Goal: Task Accomplishment & Management: Use online tool/utility

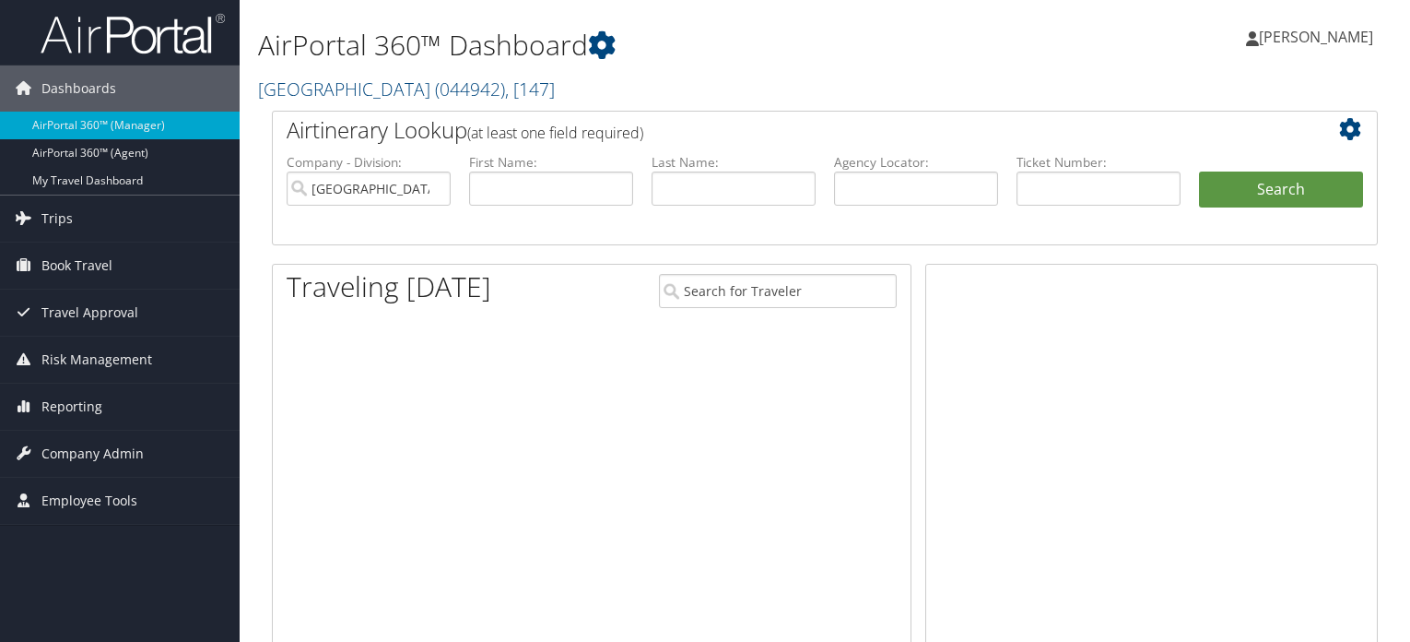
click at [65, 211] on span "Trips" at bounding box center [56, 218] width 31 height 46
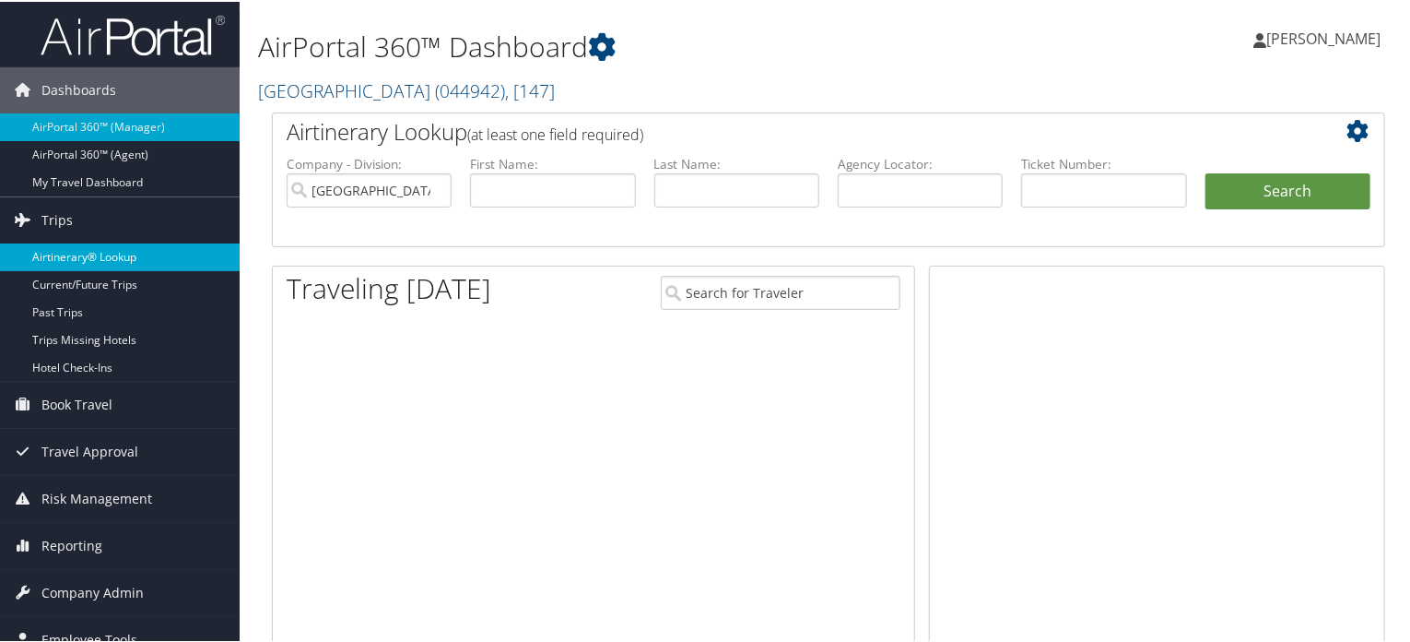
click at [118, 256] on link "Airtinerary® Lookup" at bounding box center [120, 256] width 240 height 28
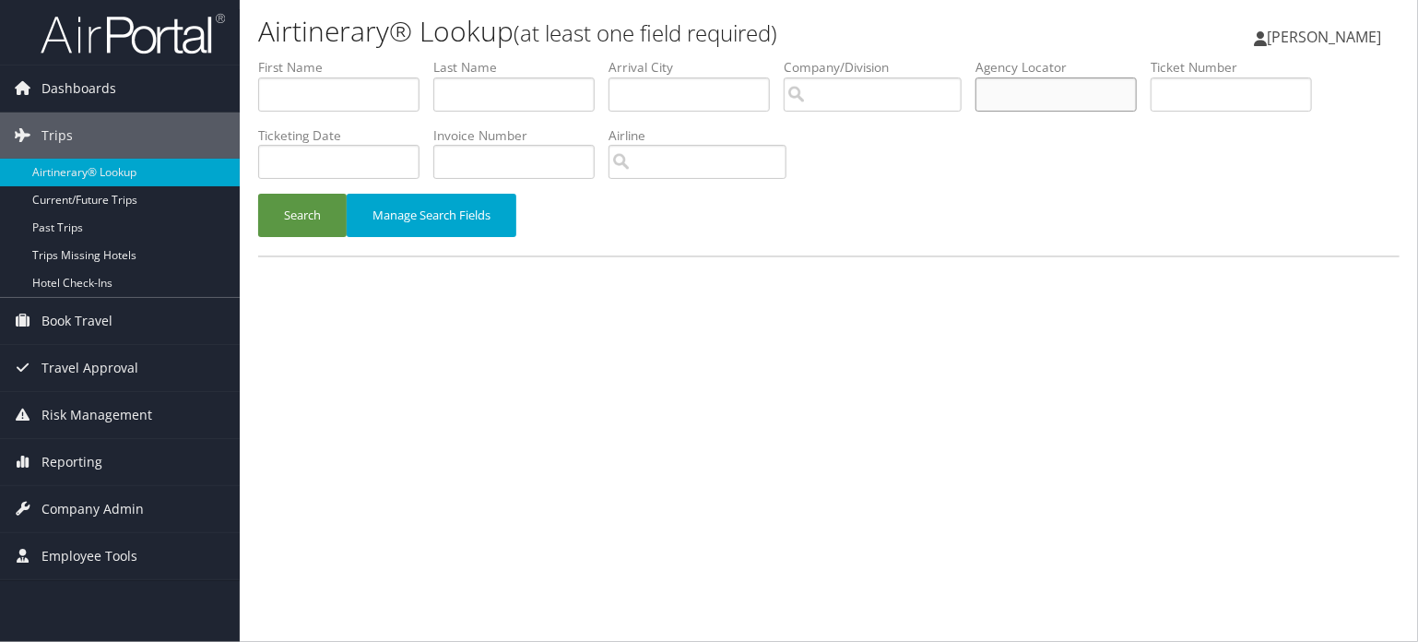
click at [1089, 91] on input "text" at bounding box center [1055, 94] width 161 height 34
paste input "D7SRVW"
type input "D7SRVW"
click at [324, 229] on button "Search" at bounding box center [302, 215] width 88 height 43
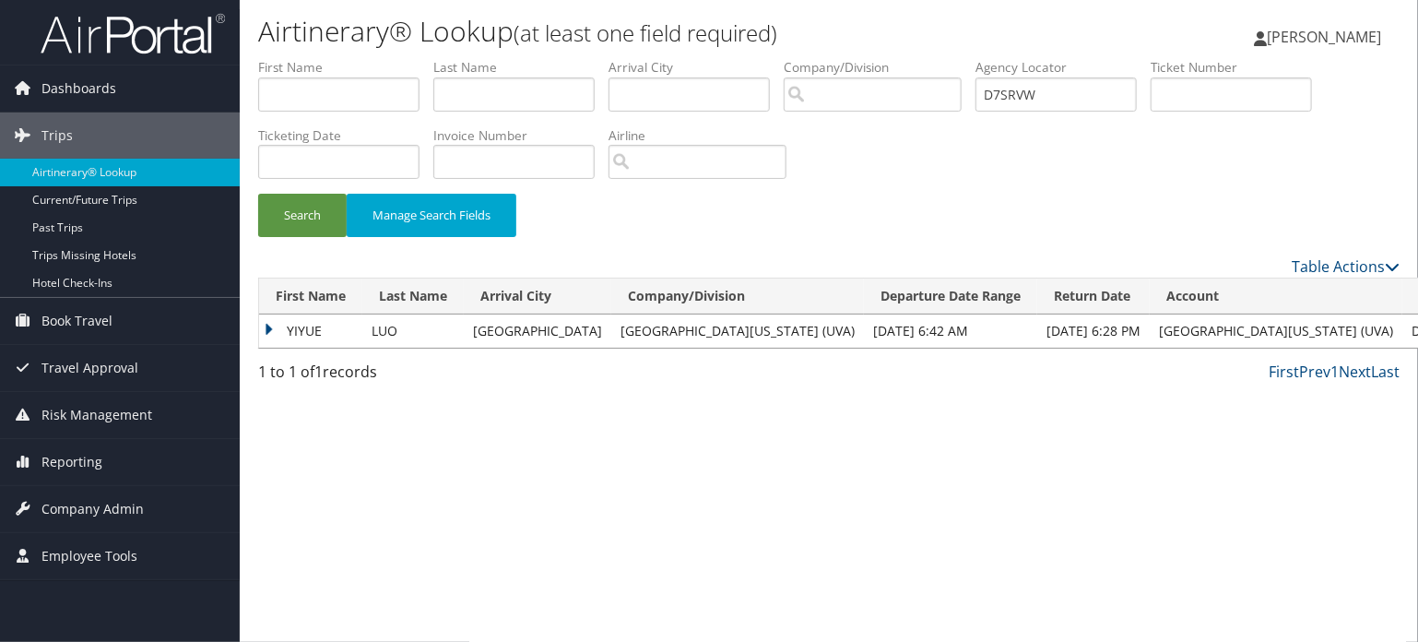
click at [942, 191] on div "Search Manage Search Fields" at bounding box center [828, 156] width 1169 height 197
copy td "D7SRVW"
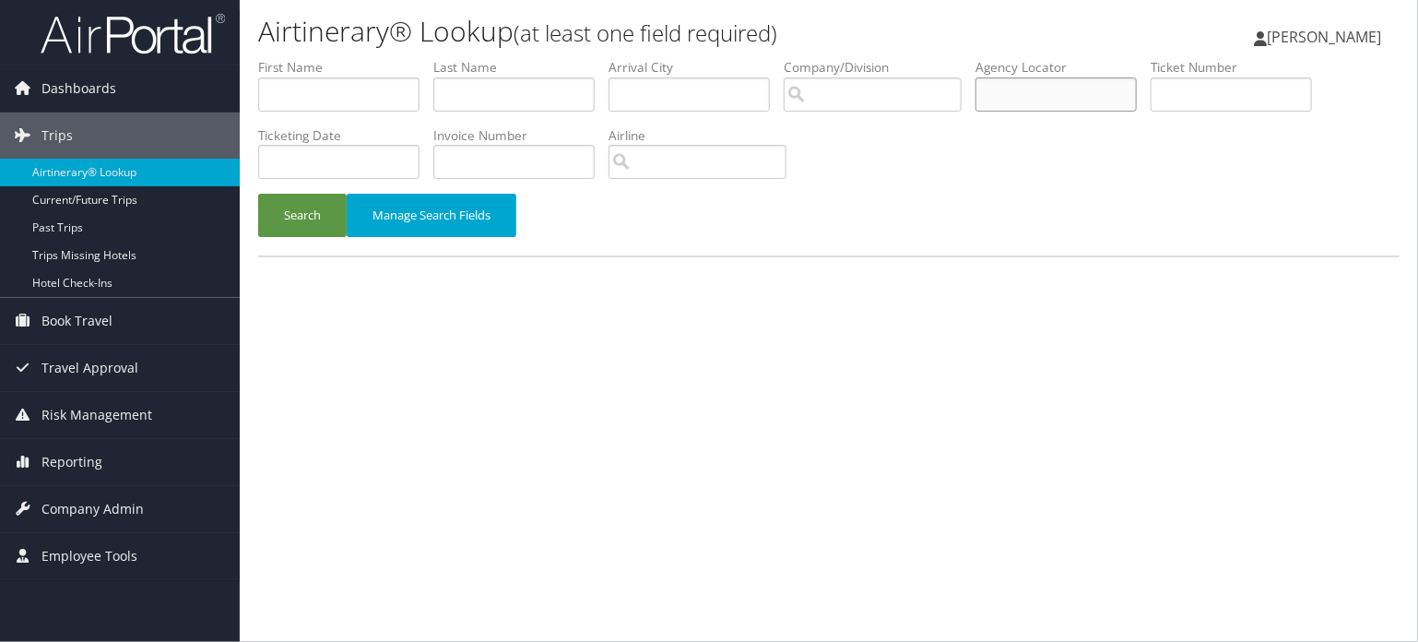
click at [1075, 99] on input "text" at bounding box center [1055, 94] width 161 height 34
paste input "D81LQB"
type input "D81LQB"
click at [322, 217] on button "Search" at bounding box center [302, 215] width 88 height 43
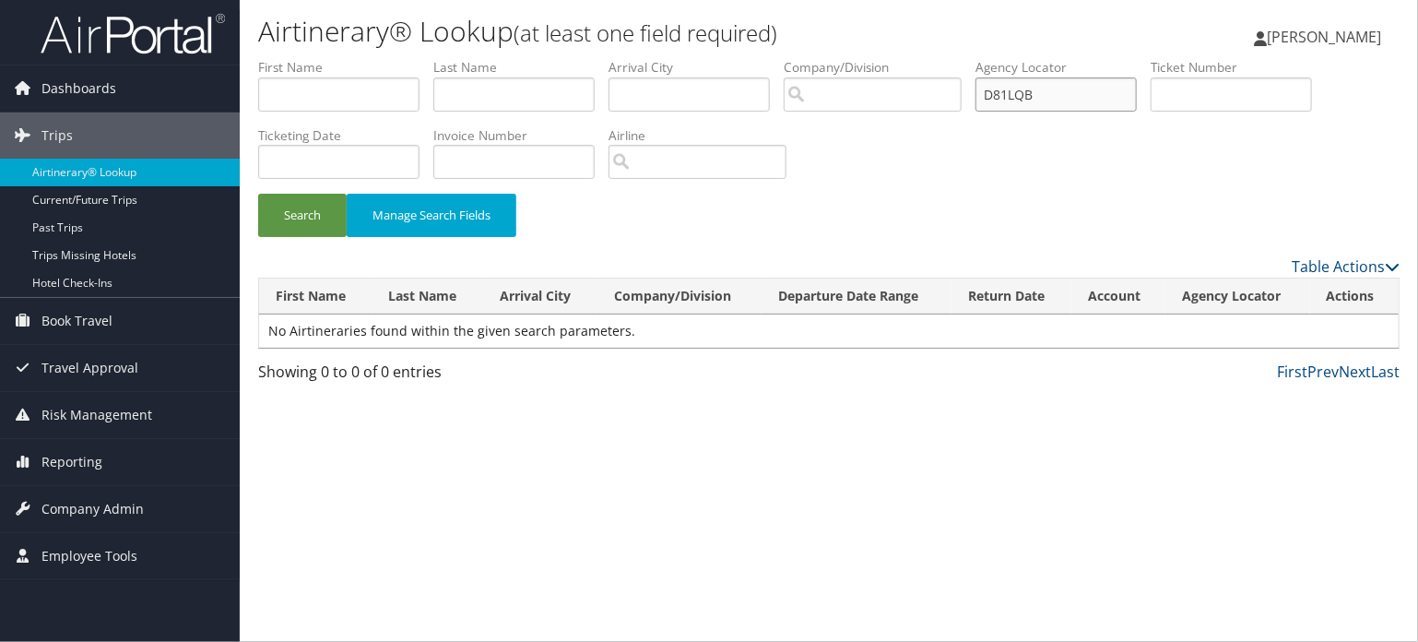
drag, startPoint x: 1044, startPoint y: 91, endPoint x: 827, endPoint y: 95, distance: 216.7
click at [827, 58] on ul "First Name Last Name Departure City Arrival City Company/Division Airport/City …" at bounding box center [828, 58] width 1141 height 0
paste input "7SRVW"
type input "D7SRVW"
click at [316, 219] on button "Search" at bounding box center [302, 215] width 88 height 43
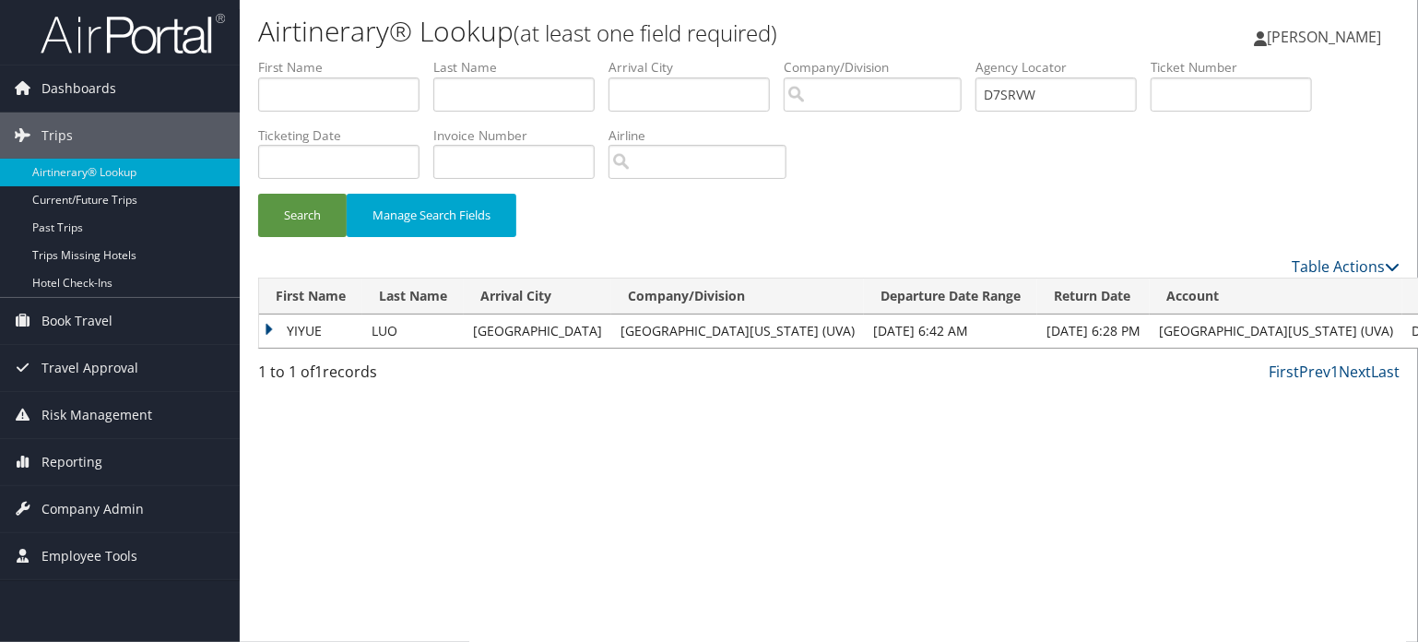
click at [301, 331] on td "YIYUE" at bounding box center [310, 330] width 103 height 33
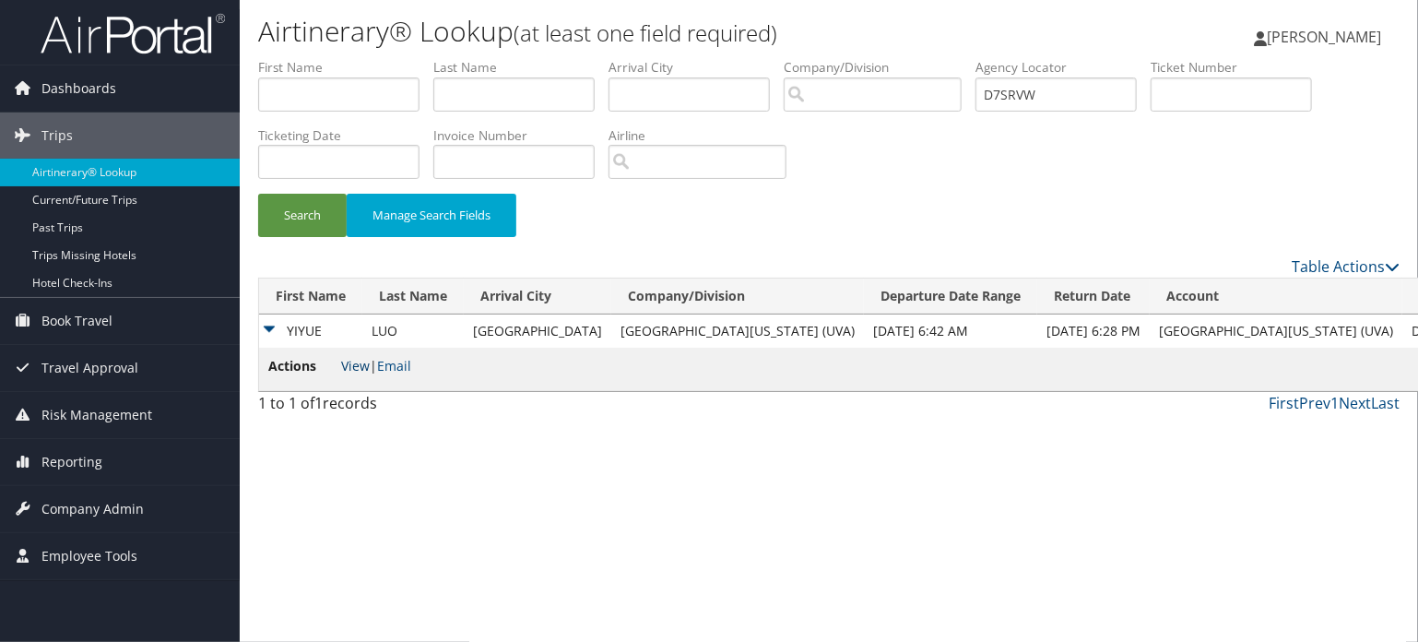
click at [350, 372] on link "View" at bounding box center [355, 366] width 29 height 18
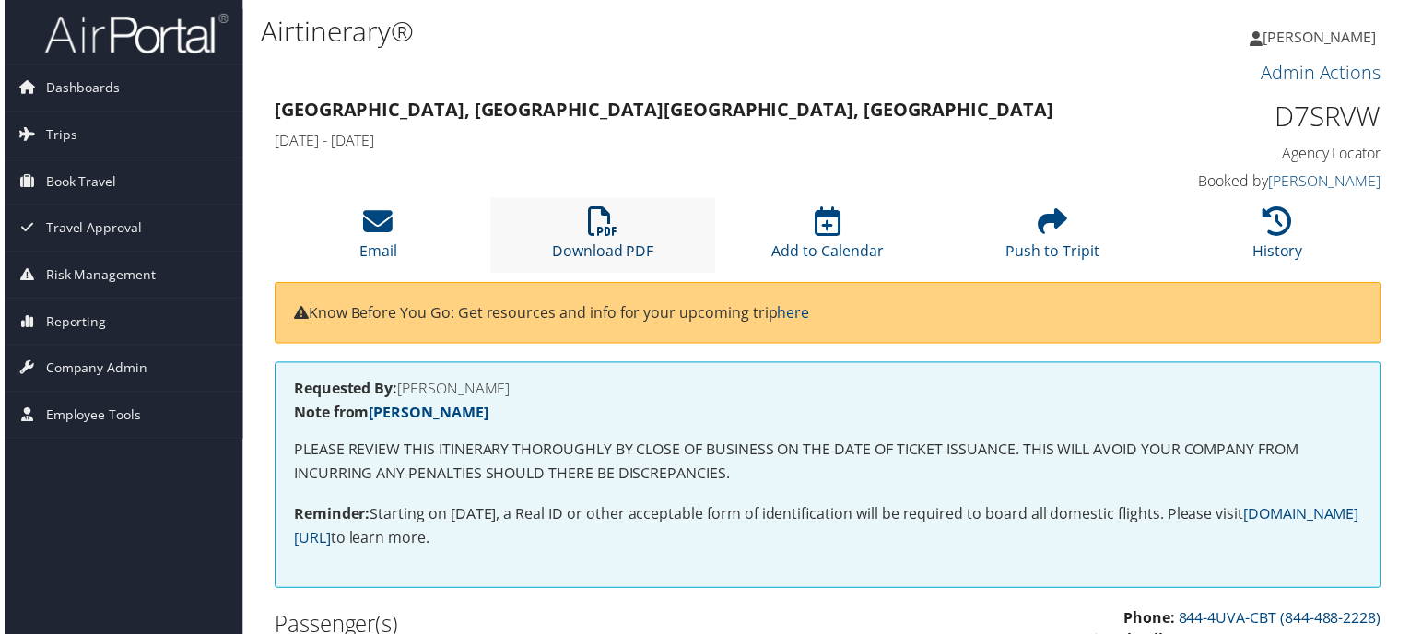
click at [600, 247] on link "Download PDF" at bounding box center [602, 240] width 102 height 44
